Goal: Task Accomplishment & Management: Manage account settings

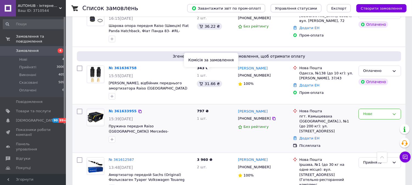
scroll to position [213, 0]
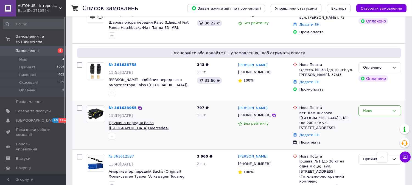
drag, startPoint x: 189, startPoint y: 118, endPoint x: 173, endPoint y: 119, distance: 15.9
click at [173, 120] on span "Пружина передня Raiso ([GEOGRAPHIC_DATA]) Mercedes-[PERSON_NAME] 638, [PERSON_N…" at bounding box center [151, 125] width 84 height 10
copy span "SF054TP"
click at [271, 113] on div at bounding box center [273, 115] width 5 height 5
click at [272, 113] on icon at bounding box center [274, 115] width 4 height 4
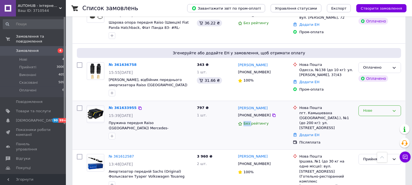
click at [368, 108] on div "Нове" at bounding box center [376, 111] width 27 height 6
click at [369, 106] on div "Нове Прийнято Виконано Скасовано Оплачено" at bounding box center [379, 125] width 47 height 44
click at [369, 108] on div "Нове" at bounding box center [376, 111] width 27 height 6
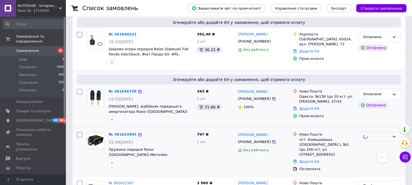
scroll to position [183, 0]
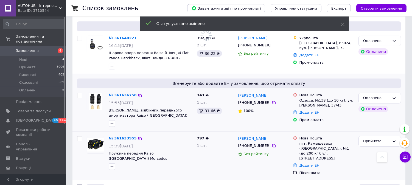
click at [175, 108] on span "[PERSON_NAME], відбійник переднього амортизатора Raiso ([GEOGRAPHIC_DATA]) Hyun…" at bounding box center [148, 117] width 79 height 19
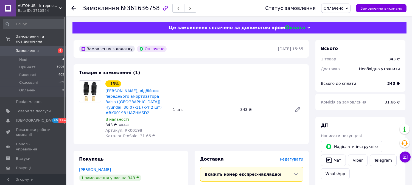
click at [135, 128] on span "Артикул: RK00198" at bounding box center [123, 130] width 37 height 4
copy span "RK00198"
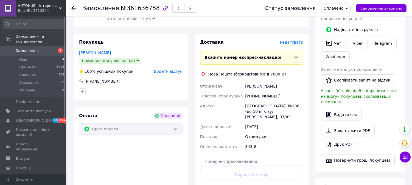
scroll to position [152, 0]
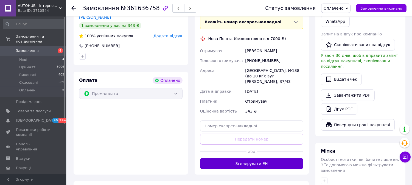
click at [240, 158] on button "Згенерувати ЕН" at bounding box center [251, 163] width 103 height 11
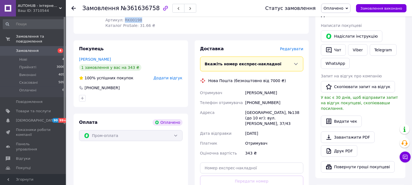
scroll to position [91, 0]
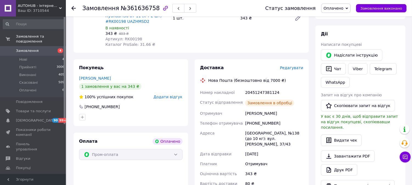
click at [257, 88] on div "20451247381124" at bounding box center [274, 93] width 60 height 10
copy div "20451247381124"
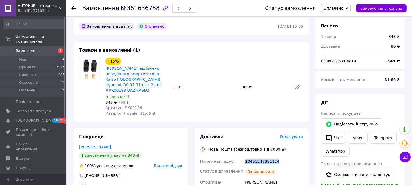
scroll to position [0, 0]
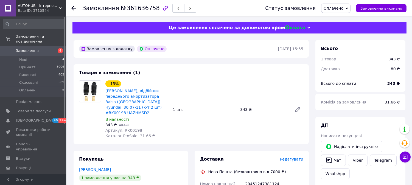
click at [128, 128] on span "Артикул: RK00198" at bounding box center [123, 130] width 37 height 4
copy span "RK00198"
click at [56, 48] on span "4" at bounding box center [58, 50] width 15 height 5
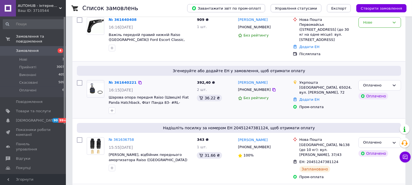
scroll to position [152, 0]
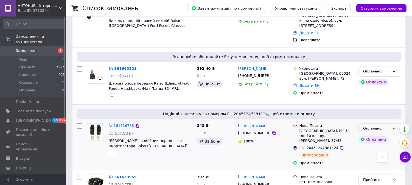
click at [372, 126] on div "Оплачено" at bounding box center [376, 129] width 27 height 6
click at [369, 135] on li "Прийнято" at bounding box center [380, 140] width 42 height 10
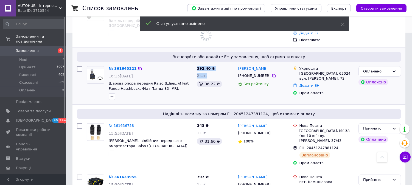
drag, startPoint x: 194, startPoint y: 80, endPoint x: 158, endPoint y: 78, distance: 36.5
click at [158, 78] on div "№ 361640221 16:15, 12.09.2025 Шарова опора передня Raiso (Швеція) Fiat Panda Ha…" at bounding box center [239, 83] width 328 height 38
click at [172, 92] on div at bounding box center [151, 96] width 86 height 9
click at [192, 81] on div "№ 361640221 16:15, 12.09.2025 Шарова опора передня Raiso (Швеція) Fiat Panda Ha…" at bounding box center [150, 83] width 88 height 38
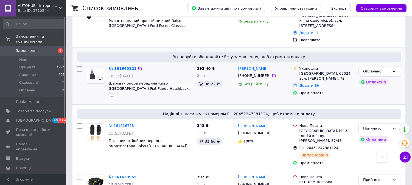
drag, startPoint x: 188, startPoint y: 80, endPoint x: 166, endPoint y: 77, distance: 22.1
click at [166, 81] on span "Шаровая опора передняя Raiso (Швеция) Fiat Panda Hatchback, Фиат Панда 83- #RL-…" at bounding box center [151, 86] width 84 height 10
copy span "RL-440644F"
click at [364, 69] on div "Оплачено" at bounding box center [376, 72] width 27 height 6
click at [363, 78] on li "Прийнято" at bounding box center [380, 83] width 42 height 10
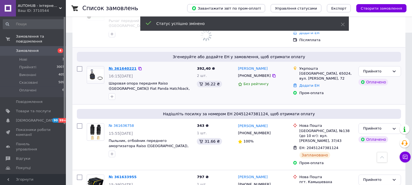
click at [119, 66] on link "№ 361640221" at bounding box center [123, 68] width 28 height 4
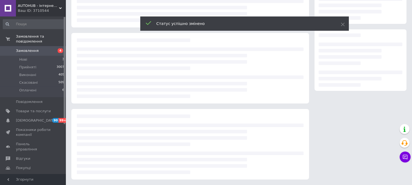
scroll to position [66, 0]
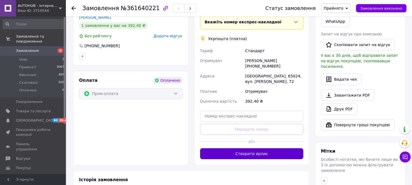
click at [252, 148] on button "Створити ярлик" at bounding box center [251, 153] width 103 height 11
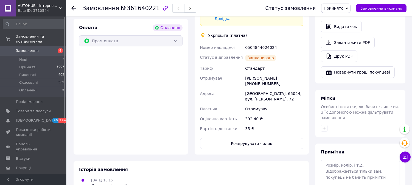
scroll to position [175, 0]
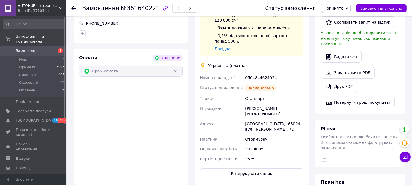
click at [259, 73] on div "0504844624024" at bounding box center [274, 78] width 60 height 10
copy div "0504844624024"
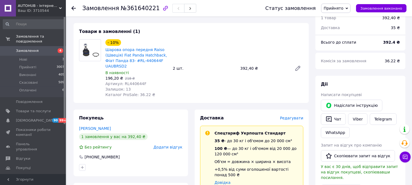
scroll to position [0, 0]
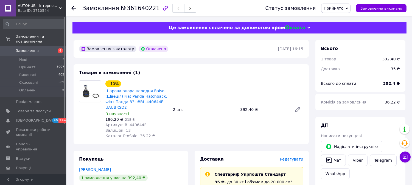
click at [48, 46] on link "Замовлення 4" at bounding box center [34, 50] width 68 height 9
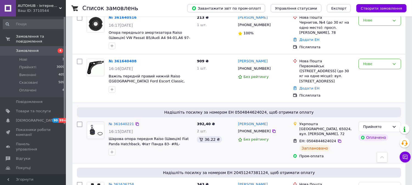
scroll to position [91, 0]
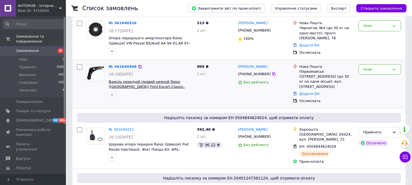
click at [162, 80] on span "Важіль передній правий нижній Raiso ([GEOGRAPHIC_DATA]) Ford Escort Classic, Ес…" at bounding box center [147, 89] width 76 height 19
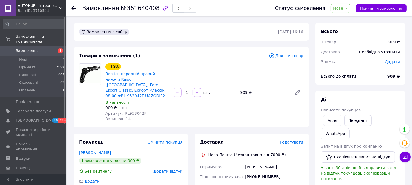
click at [52, 48] on span "3" at bounding box center [58, 50] width 15 height 5
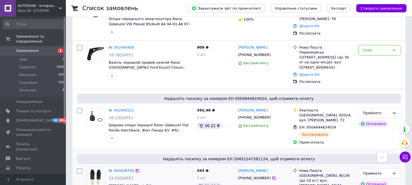
scroll to position [91, 0]
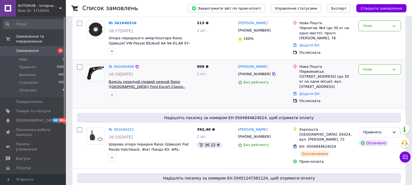
click at [178, 80] on span "Важіль передній правий нижній Raiso ([GEOGRAPHIC_DATA]) Ford Escort Classic, Ес…" at bounding box center [147, 89] width 76 height 19
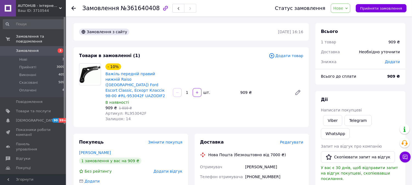
click at [128, 111] on span "Артикул: RL953042F" at bounding box center [125, 113] width 41 height 4
copy span "RL953042F"
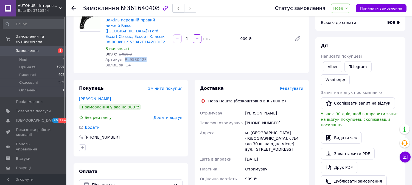
scroll to position [61, 0]
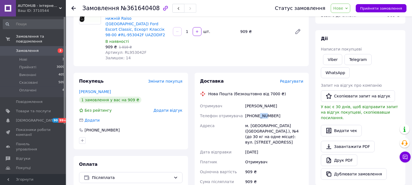
drag, startPoint x: 257, startPoint y: 108, endPoint x: 264, endPoint y: 111, distance: 7.2
click at [264, 111] on div "[PHONE_NUMBER]" at bounding box center [274, 116] width 60 height 10
click at [260, 111] on div "[PHONE_NUMBER]" at bounding box center [274, 116] width 60 height 10
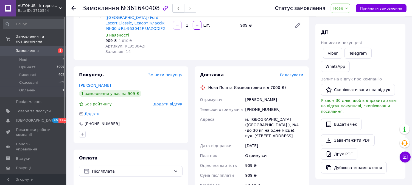
scroll to position [91, 0]
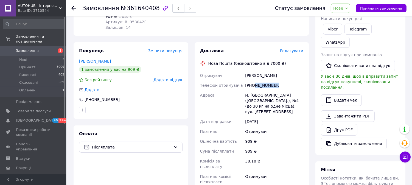
drag, startPoint x: 261, startPoint y: 78, endPoint x: 253, endPoint y: 79, distance: 8.3
click at [253, 80] on div "[PHONE_NUMBER]" at bounding box center [274, 85] width 60 height 10
click at [255, 80] on div "[PHONE_NUMBER]" at bounding box center [274, 85] width 60 height 10
drag, startPoint x: 251, startPoint y: 80, endPoint x: 273, endPoint y: 80, distance: 22.0
click at [273, 80] on div "[PHONE_NUMBER]" at bounding box center [274, 85] width 60 height 10
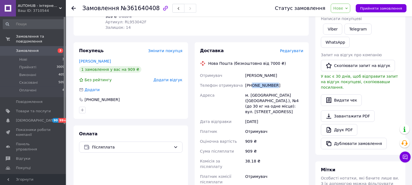
copy div "0664463842"
drag, startPoint x: 245, startPoint y: 68, endPoint x: 283, endPoint y: 70, distance: 38.2
click at [283, 71] on div "Яковенко Любомир" at bounding box center [274, 76] width 60 height 10
copy div "Яковенко Любомир"
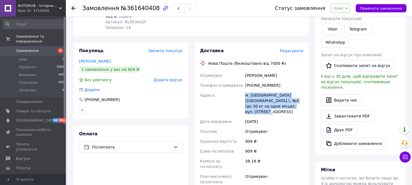
drag, startPoint x: 246, startPoint y: 89, endPoint x: 293, endPoint y: 100, distance: 47.8
click at [293, 100] on div "м. Первомайськ (Миколаївська обл.), №4 (до 30 кг на одне місце): вул. Театральн…" at bounding box center [274, 103] width 60 height 26
copy div "м. Первомайськ (Миколаївська обл.), №4 (до 30 кг на одне місце): вул. Театральн…"
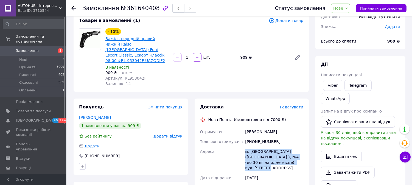
scroll to position [0, 0]
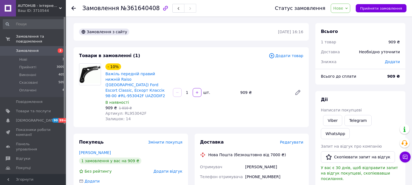
click at [127, 111] on span "Артикул: RL953042F" at bounding box center [125, 113] width 41 height 4
copy span "RL953042F"
click at [42, 48] on span "Замовлення" at bounding box center [33, 50] width 35 height 5
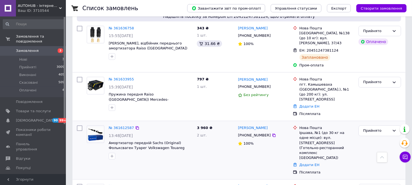
scroll to position [274, 0]
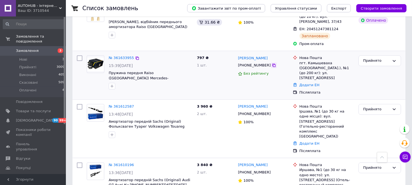
click at [272, 63] on icon at bounding box center [274, 65] width 4 height 4
drag, startPoint x: 235, startPoint y: 41, endPoint x: 266, endPoint y: 43, distance: 31.1
click at [266, 53] on div "Руслан Портей +380501446114 Без рейтингу" at bounding box center [263, 75] width 55 height 44
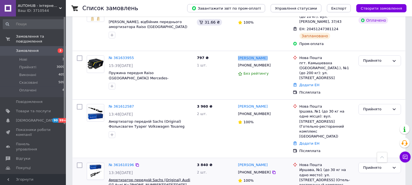
copy link "[PERSON_NAME]"
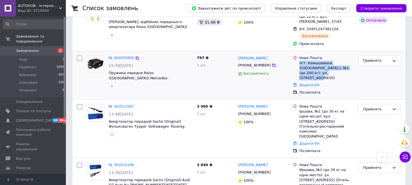
drag, startPoint x: 299, startPoint y: 47, endPoint x: 325, endPoint y: 56, distance: 27.8
click at [325, 56] on div "Нова Пошта пгт. Камышеваха (Запорожская обл.), №1 (до 200 кг): ул. Цветочная, 14" at bounding box center [326, 67] width 57 height 25
copy div "пгт. Камышеваха ([GEOGRAPHIC_DATA].), №1 (до 200 кг): ул. [STREET_ADDRESS]"
drag, startPoint x: 189, startPoint y: 64, endPoint x: 162, endPoint y: 42, distance: 34.5
click at [173, 71] on span "Пружина передня Raiso ([GEOGRAPHIC_DATA]) Mercedes-[PERSON_NAME] 638, [PERSON_N…" at bounding box center [151, 76] width 84 height 10
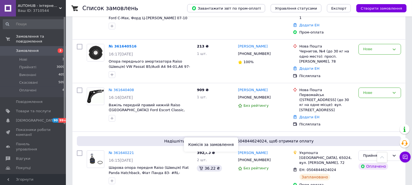
scroll to position [61, 0]
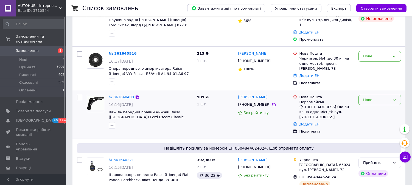
click at [367, 97] on div "Нове" at bounding box center [376, 100] width 27 height 6
click at [369, 106] on li "Прийнято" at bounding box center [380, 111] width 42 height 10
click at [272, 102] on icon at bounding box center [274, 104] width 4 height 4
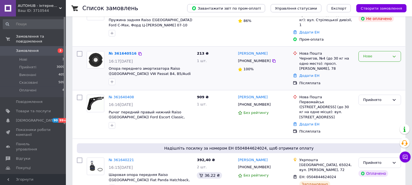
click at [368, 54] on div "Нове" at bounding box center [376, 57] width 27 height 6
click at [370, 63] on li "Прийнято" at bounding box center [380, 68] width 42 height 10
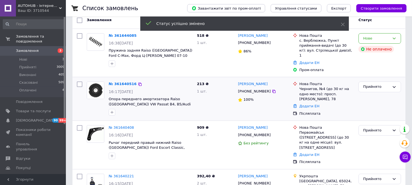
scroll to position [0, 0]
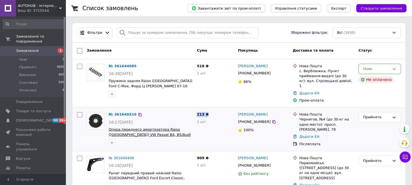
drag, startPoint x: 194, startPoint y: 130, endPoint x: 178, endPoint y: 130, distance: 15.9
click at [178, 130] on div "№ 361640516 16:17, 12.09.2025 Опора переднего амортизатора Raiso (Швеция) VW Pa…" at bounding box center [239, 129] width 328 height 39
click at [199, 133] on div "213 ₴ 1 шт." at bounding box center [215, 129] width 41 height 39
drag, startPoint x: 193, startPoint y: 129, endPoint x: 178, endPoint y: 130, distance: 15.7
click at [178, 130] on div "№ 361640516 16:17, 12.09.2025 Опора переднего амортизатора Raiso (Швеция) VW Pa…" at bounding box center [150, 129] width 88 height 38
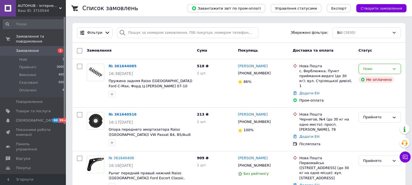
copy span "RC02082"
drag, startPoint x: 250, startPoint y: 119, endPoint x: 255, endPoint y: 120, distance: 4.9
click at [255, 120] on div "[PHONE_NUMBER]" at bounding box center [254, 121] width 35 height 7
click at [271, 119] on div at bounding box center [273, 121] width 5 height 5
click at [272, 120] on icon at bounding box center [274, 122] width 4 height 4
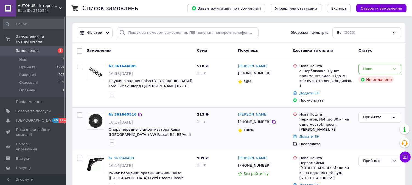
drag, startPoint x: 234, startPoint y: 109, endPoint x: 266, endPoint y: 111, distance: 32.2
click at [266, 111] on div "№ 361640516 16:17, 12.09.2025 Опора переднего амортизатора Raiso (Швеция) VW Pa…" at bounding box center [239, 129] width 328 height 39
click at [268, 111] on div "[PERSON_NAME]" at bounding box center [263, 114] width 52 height 6
drag, startPoint x: 260, startPoint y: 110, endPoint x: 235, endPoint y: 110, distance: 24.1
click at [236, 110] on div "Юрій Таранушка +380637105616 100%" at bounding box center [263, 129] width 55 height 39
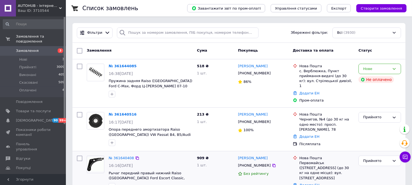
copy link "[PERSON_NAME]"
drag, startPoint x: 299, startPoint y: 114, endPoint x: 307, endPoint y: 123, distance: 12.0
click at [307, 123] on div "Чернигов, №4 (до 30 кг на одно место): просп. [PERSON_NAME], 78" at bounding box center [326, 124] width 55 height 15
copy div "Чернигов, №4 (до 30 кг на одно место): просп. [PERSON_NAME], 78"
drag, startPoint x: 193, startPoint y: 130, endPoint x: 177, endPoint y: 130, distance: 16.2
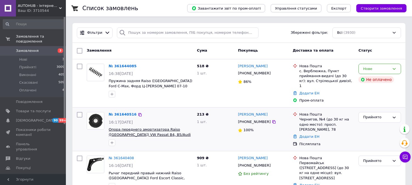
click at [177, 130] on div "№ 361640516 16:17, 12.09.2025 Опора переднего амортизатора Raiso (Швеция) VW Pa…" at bounding box center [150, 129] width 88 height 38
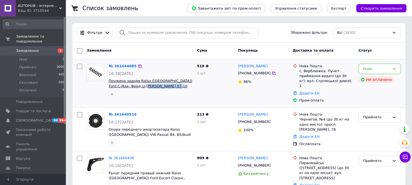
drag, startPoint x: 169, startPoint y: 86, endPoint x: 135, endPoint y: 85, distance: 34.3
click at [135, 85] on span "Пружина задняя Raiso (Швеция) Ford C-Max, Форд Ц-Макс 07-10 #SR167TP UACLYUR2" at bounding box center [151, 83] width 84 height 10
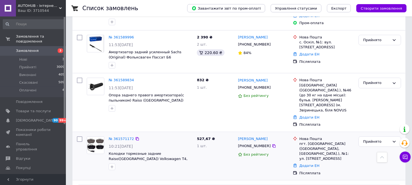
scroll to position [579, 0]
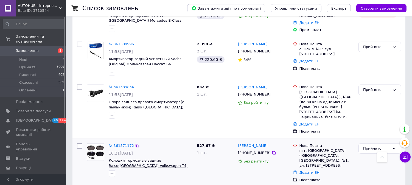
drag, startPoint x: 185, startPoint y: 120, endPoint x: 173, endPoint y: 122, distance: 12.2
click at [173, 158] on span "Колодки тормозные задние Raiso(Швеция) Volkswagen T4, Фольксваген Т4 90-98 #RP1…" at bounding box center [151, 163] width 84 height 10
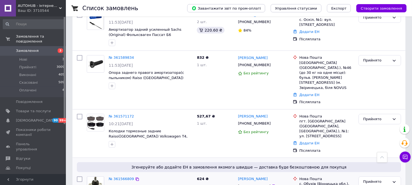
scroll to position [610, 0]
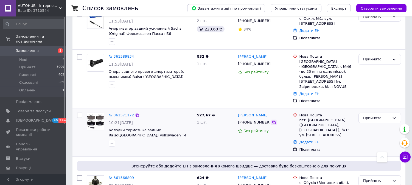
click at [272, 120] on icon at bounding box center [274, 122] width 4 height 4
drag, startPoint x: 237, startPoint y: 69, endPoint x: 264, endPoint y: 71, distance: 27.5
click at [264, 111] on div "Іван Журавель +380688816091 Без рейтингу" at bounding box center [263, 133] width 55 height 44
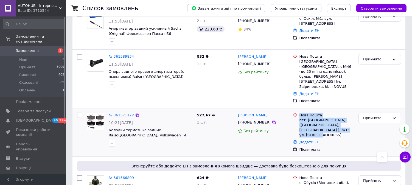
drag, startPoint x: 298, startPoint y: 74, endPoint x: 347, endPoint y: 84, distance: 50.6
click at [347, 113] on div "Нова Пошта пгт. Новониколаевка (Запорожская обл., Запорожский р-н.), №1: ул. Ук…" at bounding box center [323, 125] width 63 height 25
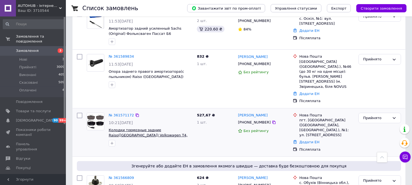
drag, startPoint x: 186, startPoint y: 90, endPoint x: 173, endPoint y: 89, distance: 12.6
click at [173, 128] on span "Колодки тормозные задние Raiso(Швеция) Volkswagen T4, Фольксваген Т4 90-98 #RP1…" at bounding box center [151, 133] width 84 height 10
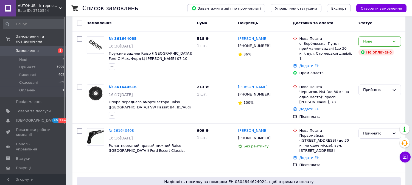
scroll to position [0, 0]
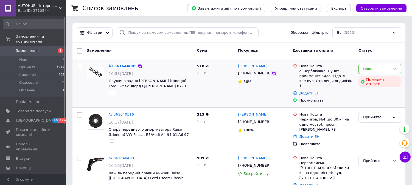
click at [272, 74] on icon at bounding box center [274, 73] width 4 height 4
